Goal: Check status

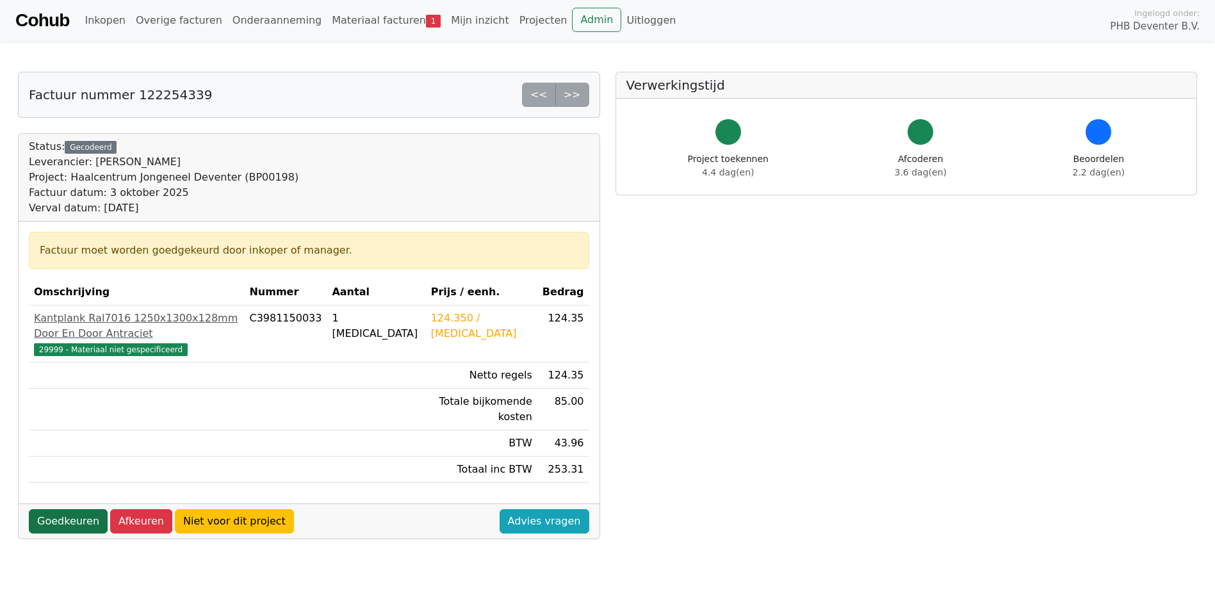
click at [49, 520] on link "Goedkeuren" at bounding box center [68, 521] width 79 height 24
